Goal: Find specific page/section: Find specific page/section

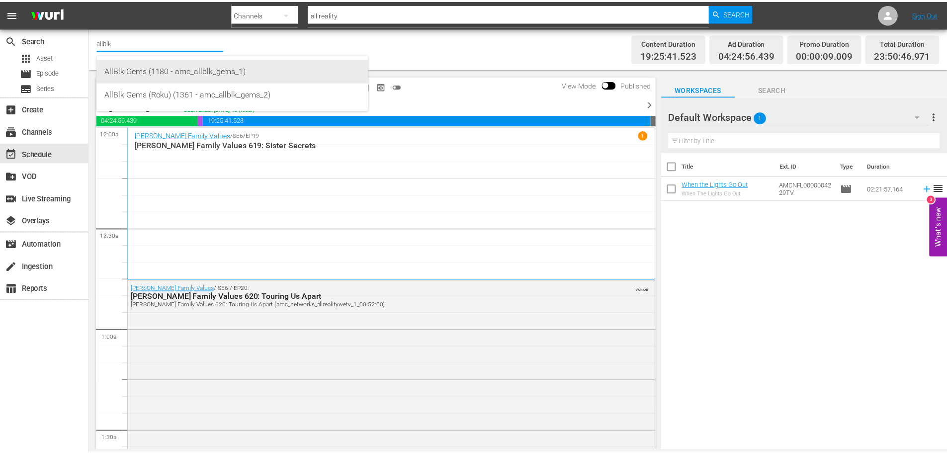
scroll to position [2733, 0]
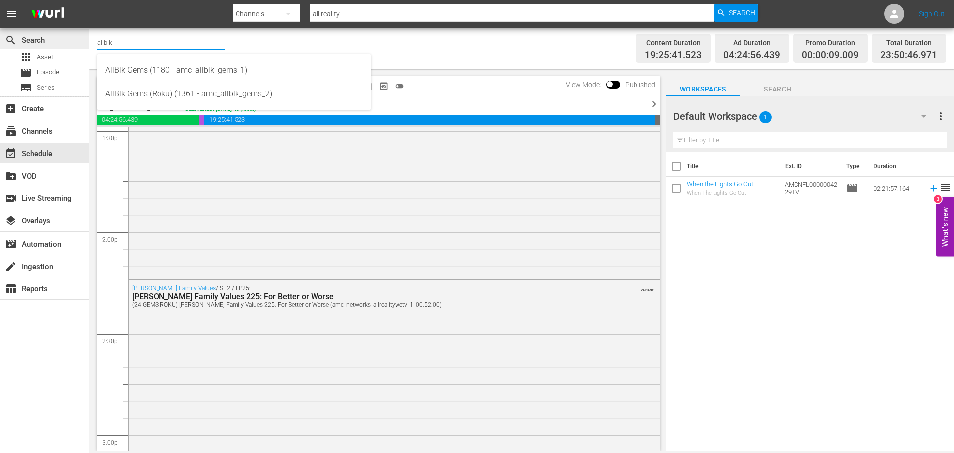
drag, startPoint x: 168, startPoint y: 45, endPoint x: 47, endPoint y: 30, distance: 121.7
click at [89, 0] on div "search Search apps Asset movie Episode subtitles Series add_box Create subscrip…" at bounding box center [521, 0] width 865 height 0
click at [121, 45] on input "allblk" at bounding box center [160, 42] width 127 height 24
drag, startPoint x: 122, startPoint y: 44, endPoint x: 60, endPoint y: 38, distance: 62.4
click at [89, 0] on div "search Search apps Asset movie Episode subtitles Series add_box Create subscrip…" at bounding box center [521, 0] width 865 height 0
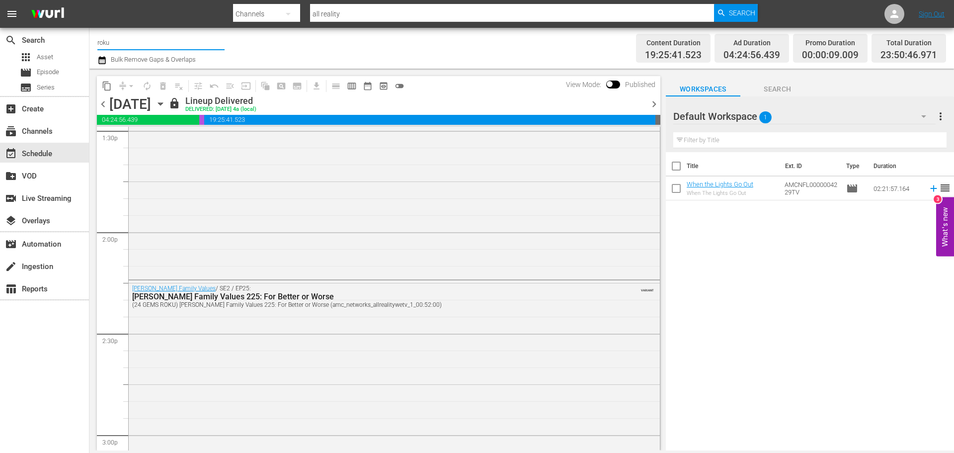
click at [151, 44] on input "roku" at bounding box center [160, 42] width 127 height 24
type input "roku"
click at [50, 134] on div "subscriptions Channels" at bounding box center [28, 129] width 56 height 9
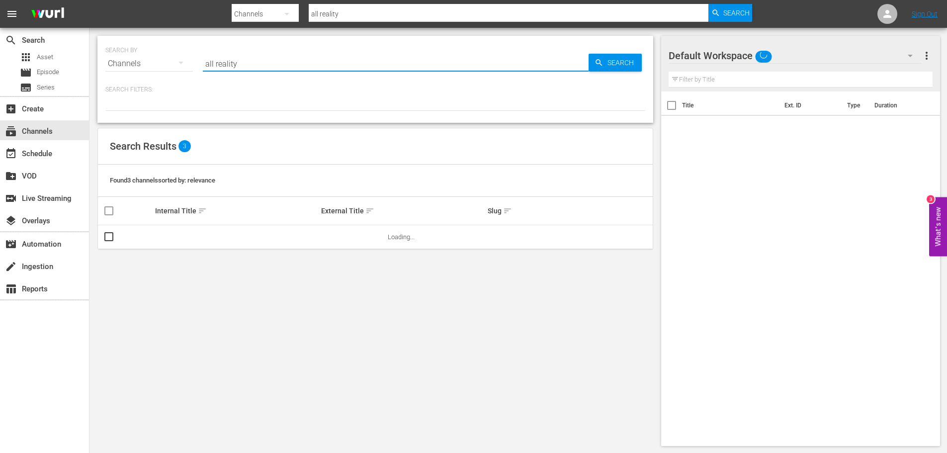
drag, startPoint x: 260, startPoint y: 57, endPoint x: 106, endPoint y: 49, distance: 154.8
click at [112, 49] on div "SEARCH BY Search By Channels Search ID, Title, Description, Keywords, or Catego…" at bounding box center [375, 58] width 540 height 36
type input "roku"
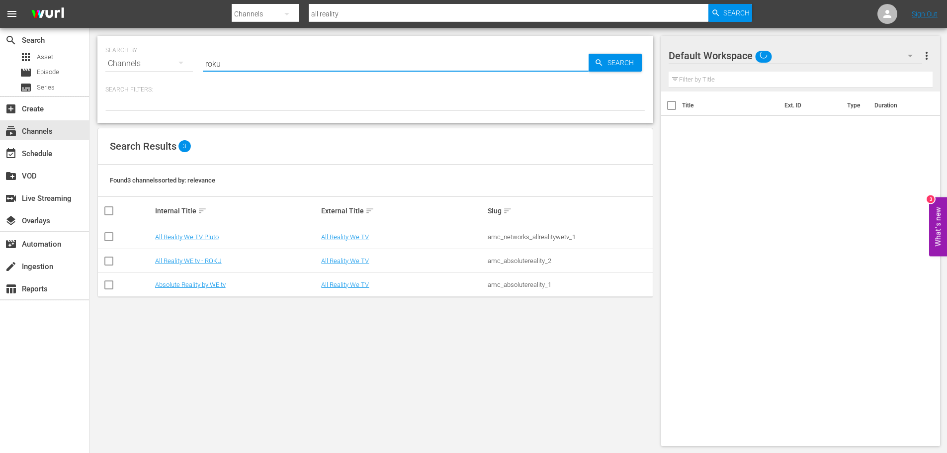
type input "roku"
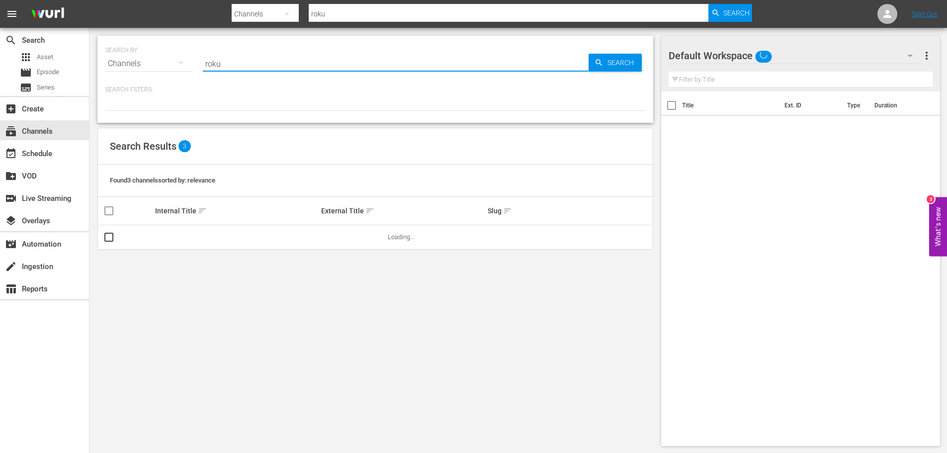
type input "roku"
click at [273, 110] on div at bounding box center [375, 102] width 540 height 17
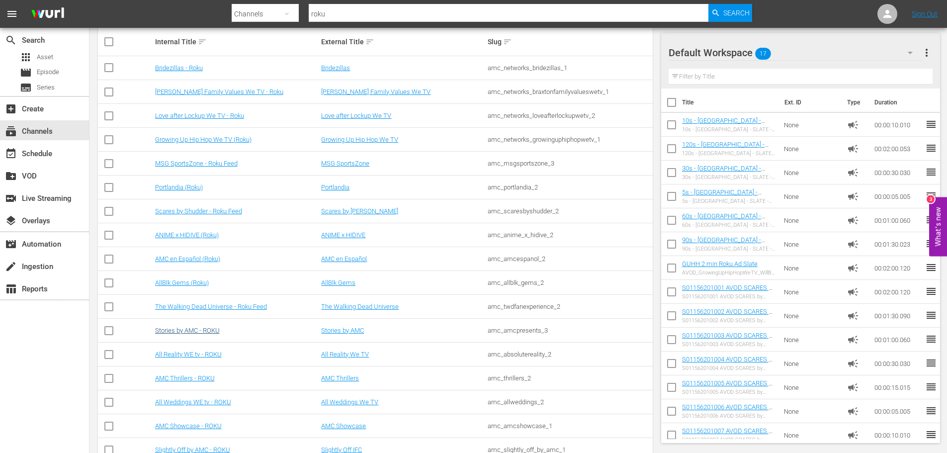
scroll to position [199, 0]
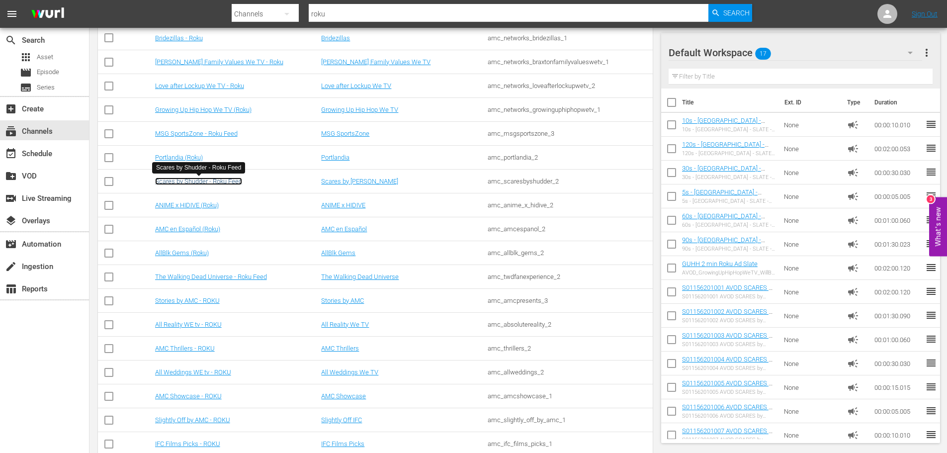
click at [195, 177] on link "Scares by Shudder - Roku Feed" at bounding box center [198, 180] width 87 height 7
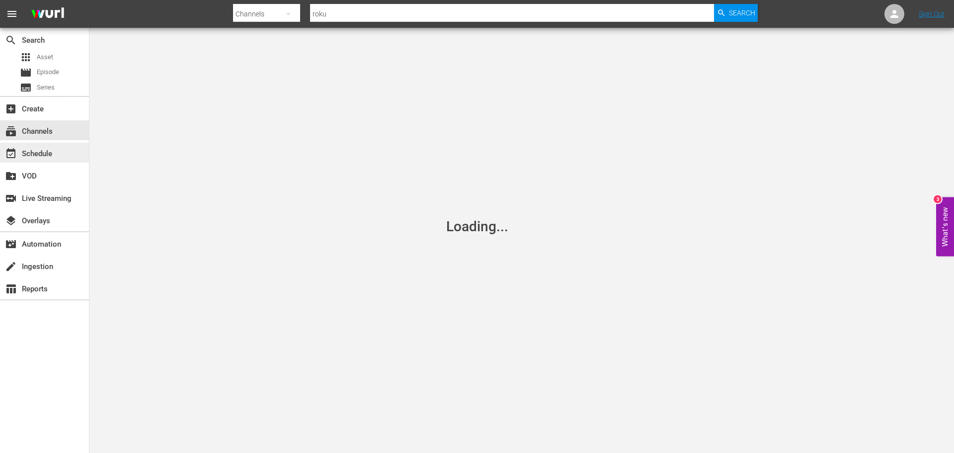
click at [39, 154] on div "event_available Schedule" at bounding box center [28, 152] width 56 height 9
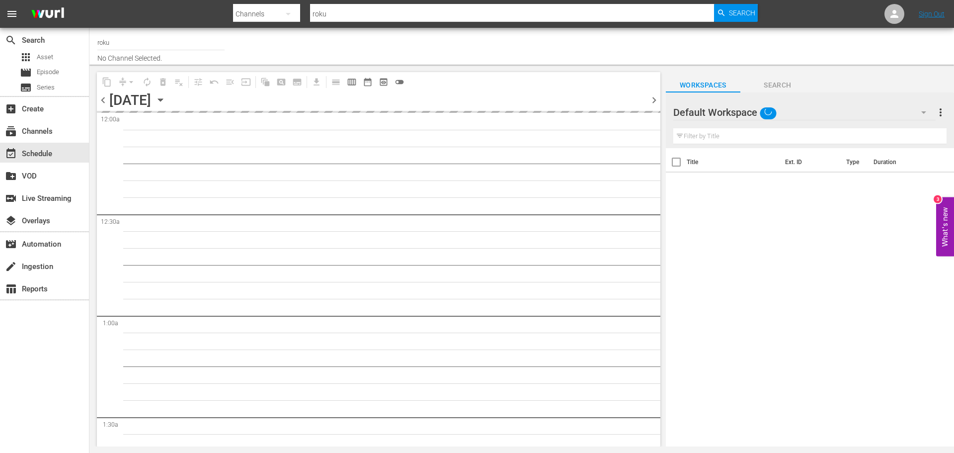
type input "Scares by Shudder - Roku Feed (1567)"
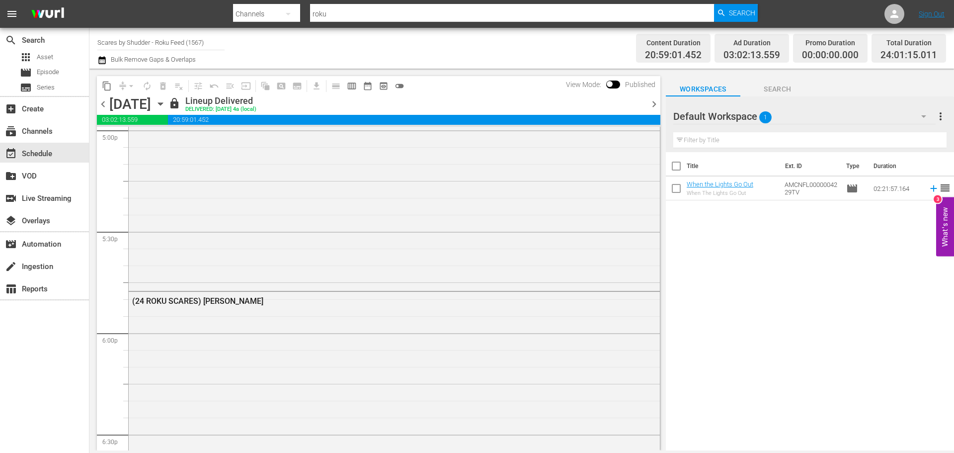
scroll to position [3442, 0]
click at [303, 262] on div "(24 ROKU SCARES) The Power" at bounding box center [394, 111] width 531 height 358
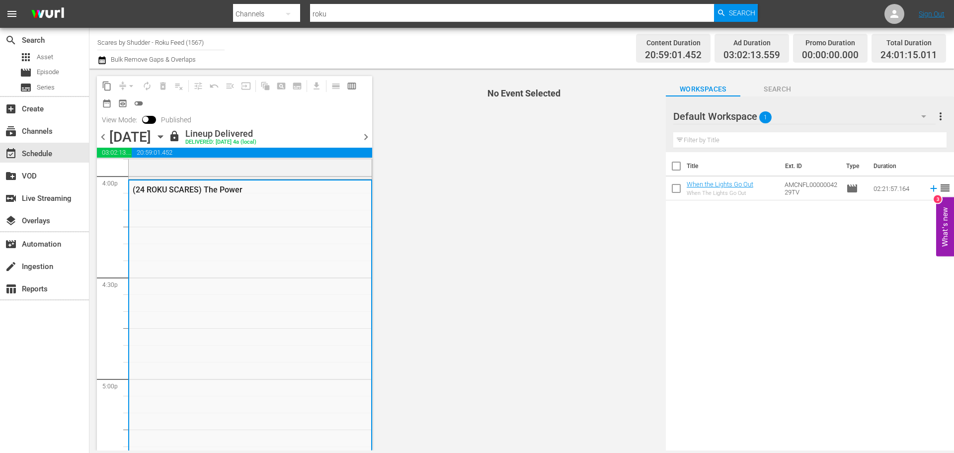
scroll to position [3194, 0]
